Goal: Information Seeking & Learning: Understand process/instructions

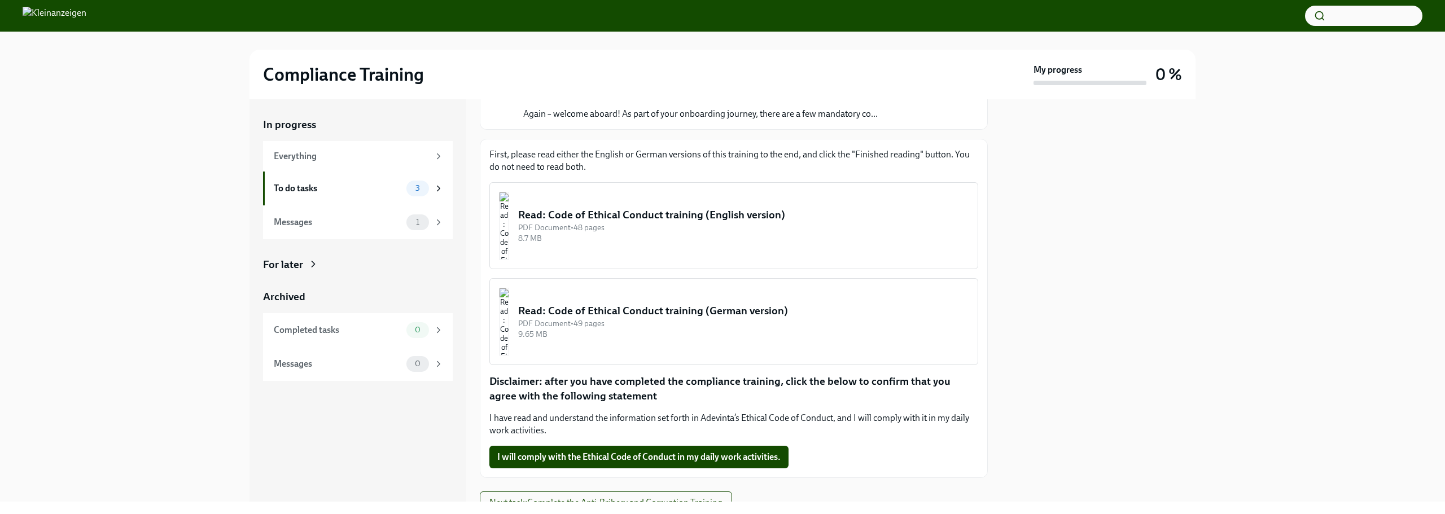
scroll to position [113, 0]
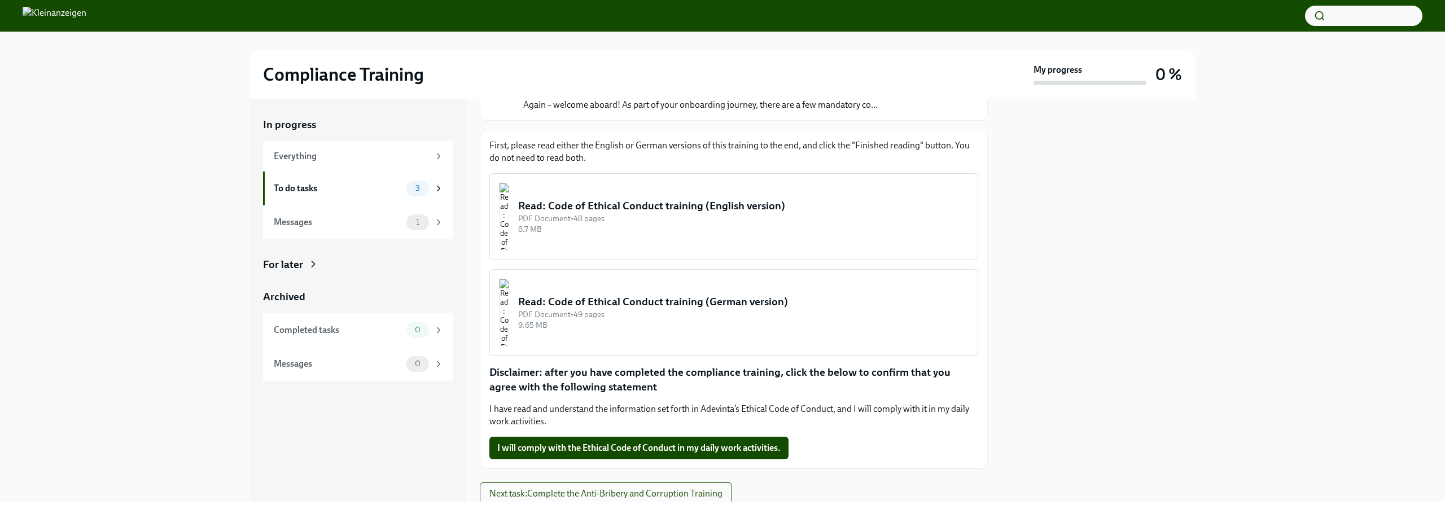
click at [700, 305] on div "Read: Code of Ethical Conduct training (German version)" at bounding box center [743, 302] width 450 height 15
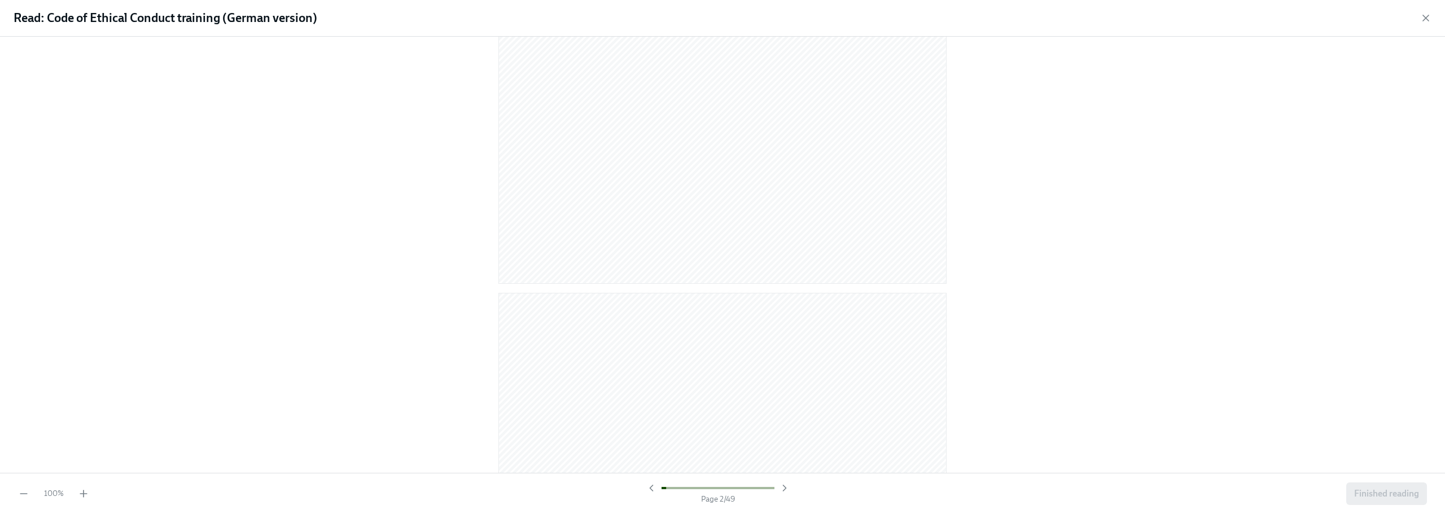
scroll to position [0, 0]
click at [786, 490] on icon "button" at bounding box center [784, 488] width 11 height 11
click at [85, 497] on icon "button" at bounding box center [83, 493] width 11 height 11
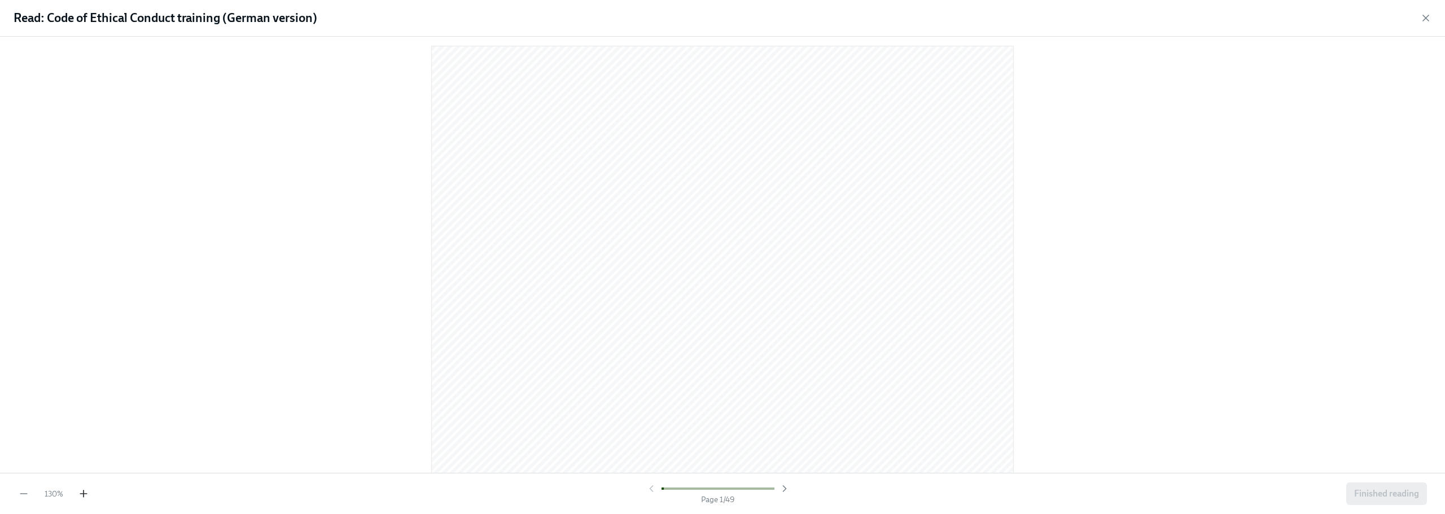
click at [85, 497] on icon "button" at bounding box center [83, 493] width 11 height 11
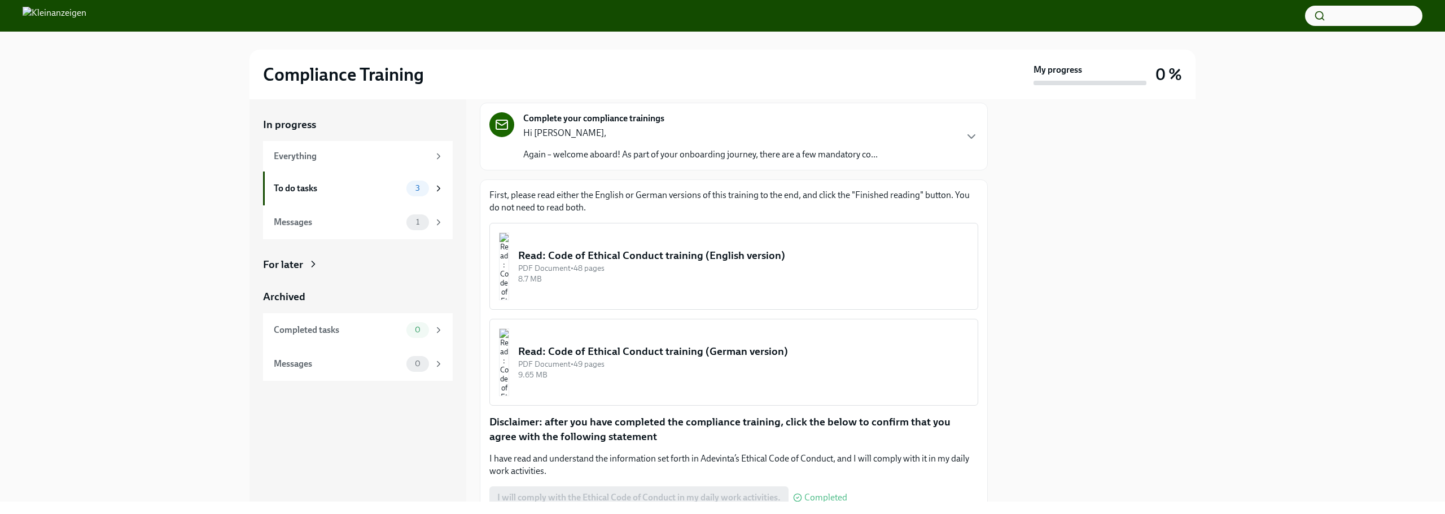
scroll to position [152, 0]
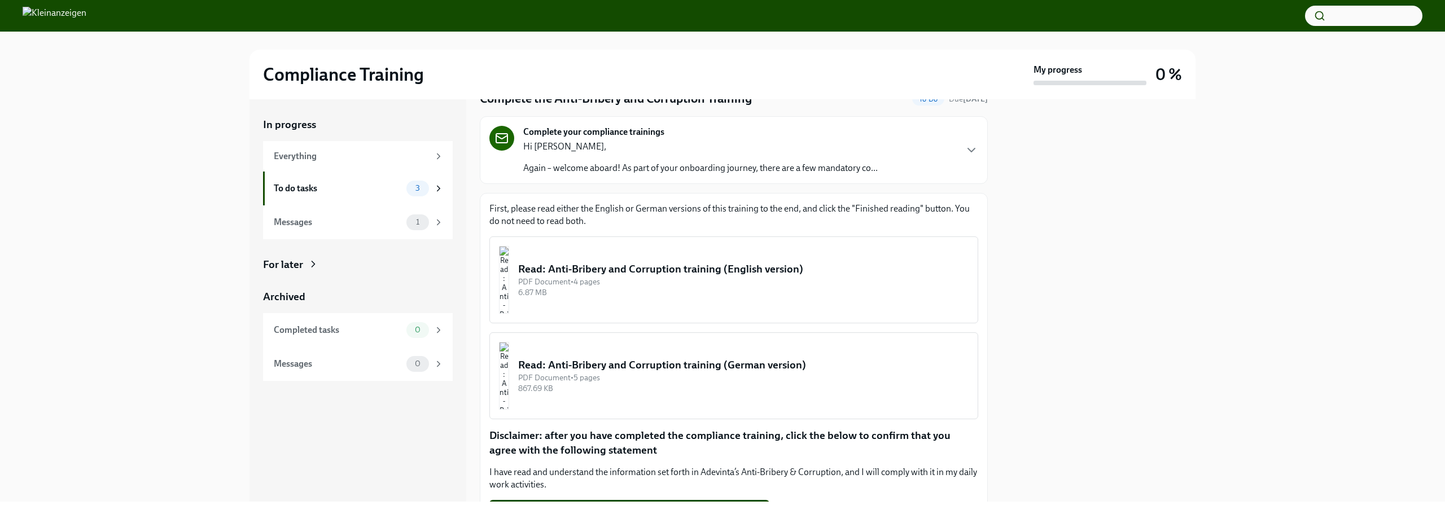
scroll to position [113, 0]
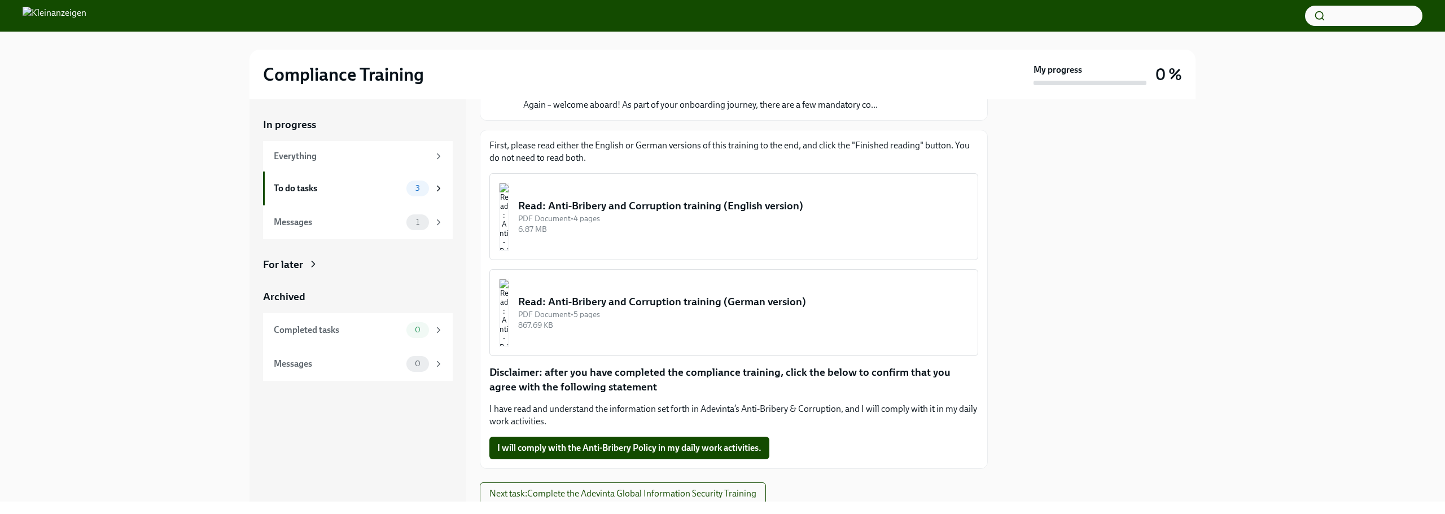
click at [650, 302] on div "Read: Anti-Bribery and Corruption training (German version)" at bounding box center [743, 302] width 450 height 15
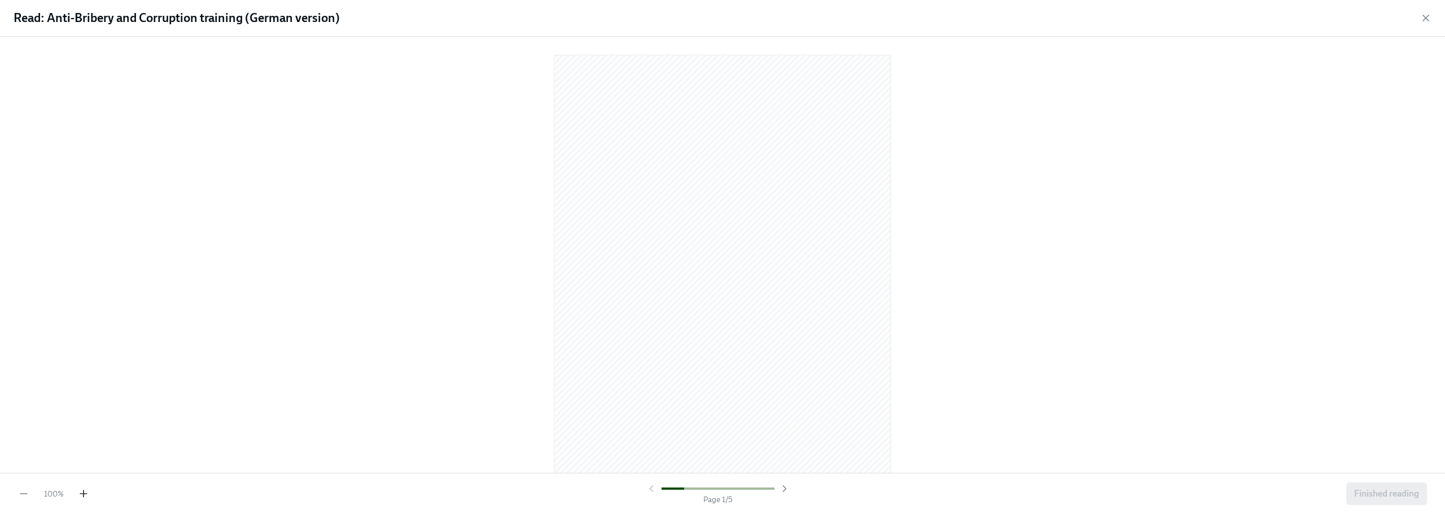
click at [85, 496] on icon "button" at bounding box center [83, 493] width 11 height 11
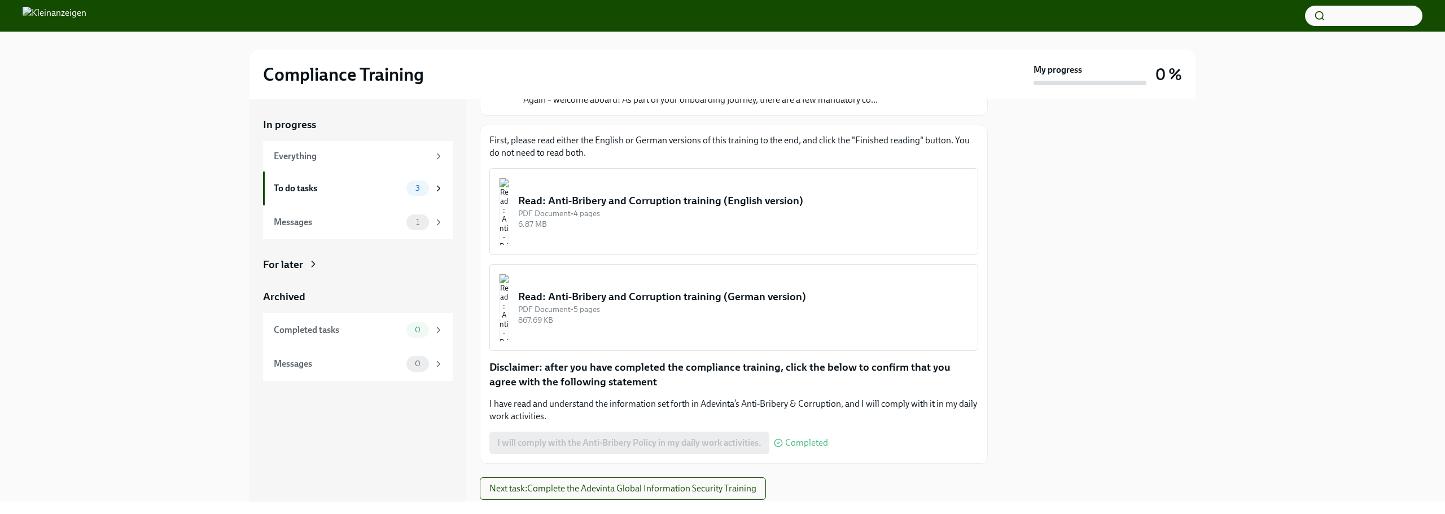
scroll to position [152, 0]
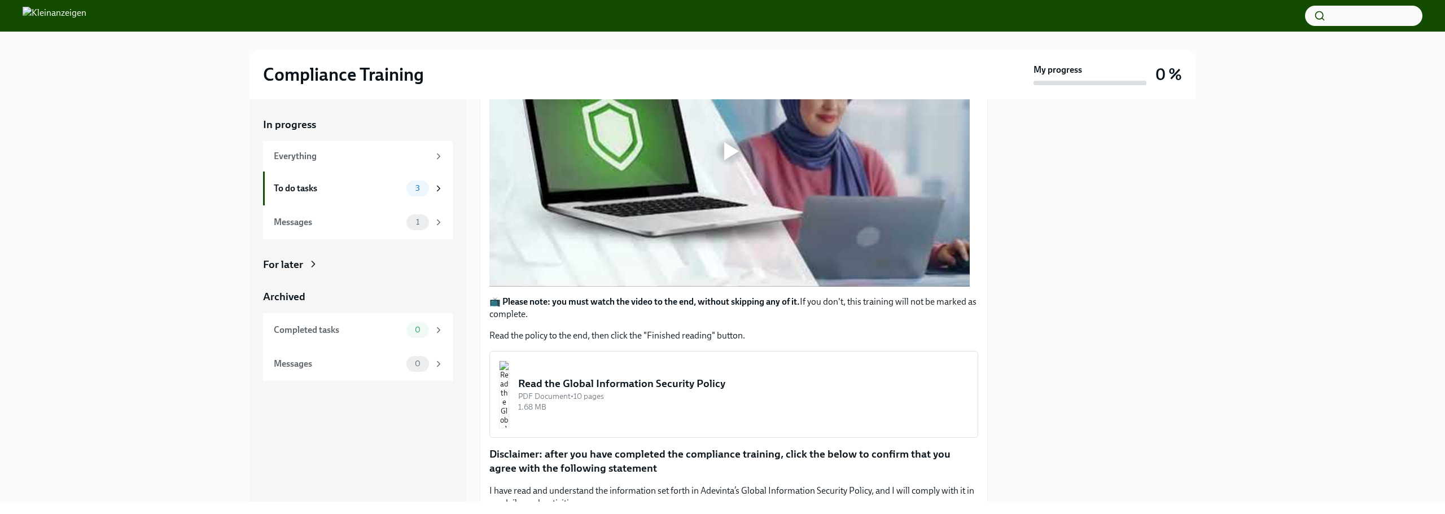
scroll to position [176, 0]
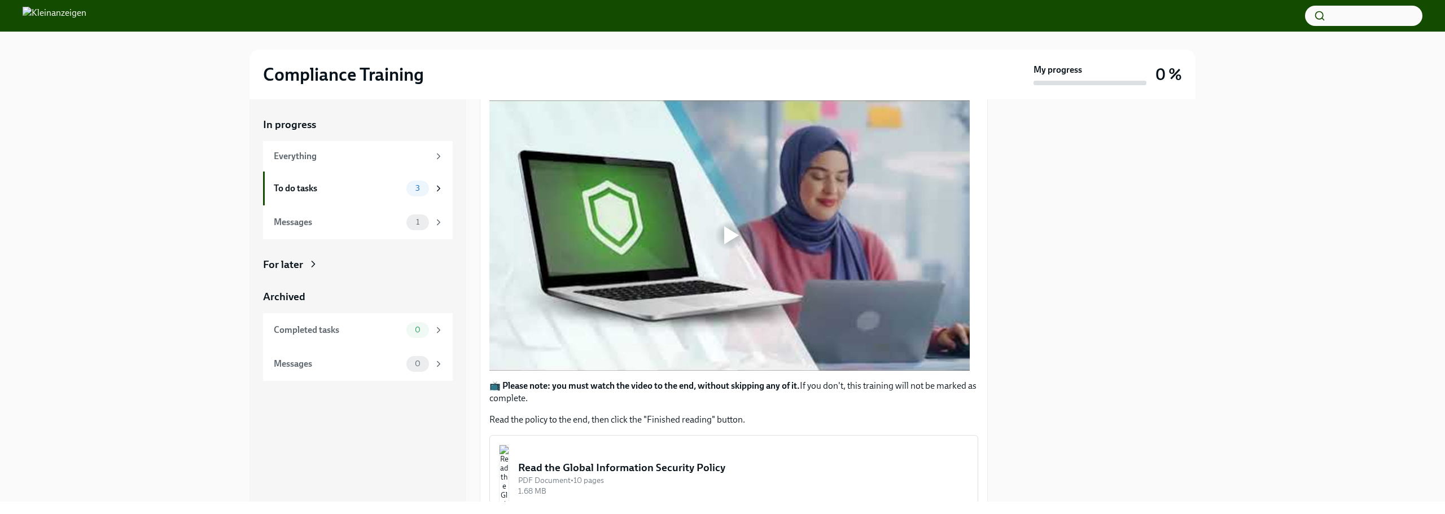
click at [600, 272] on div at bounding box center [729, 235] width 480 height 270
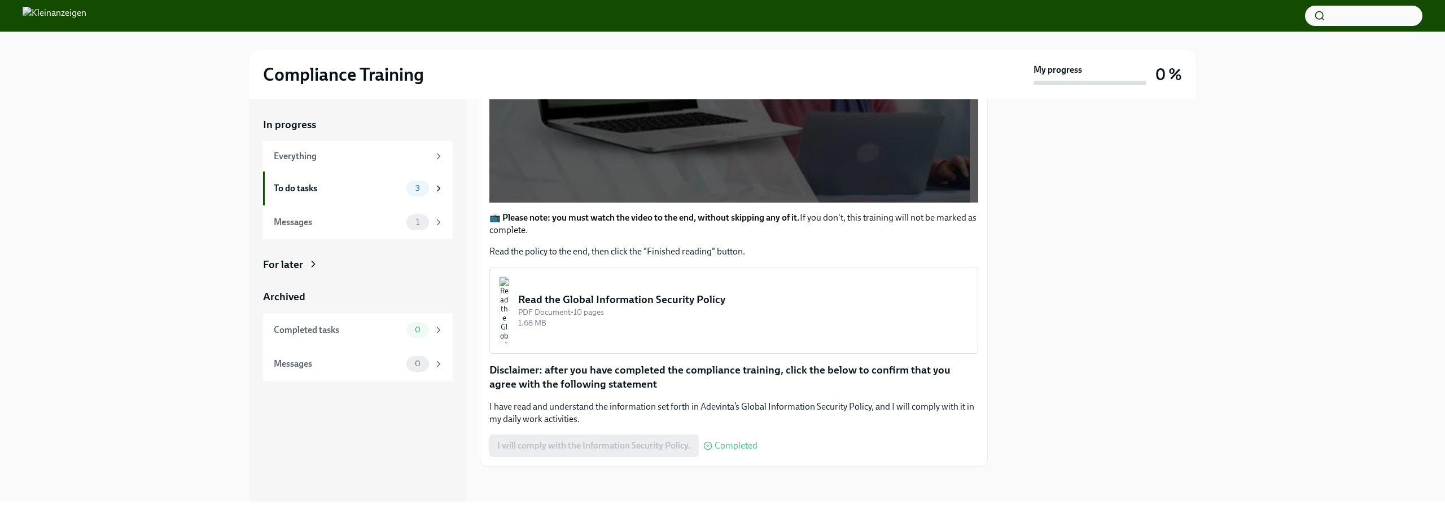
scroll to position [345, 0]
